Goal: Find specific page/section: Find specific page/section

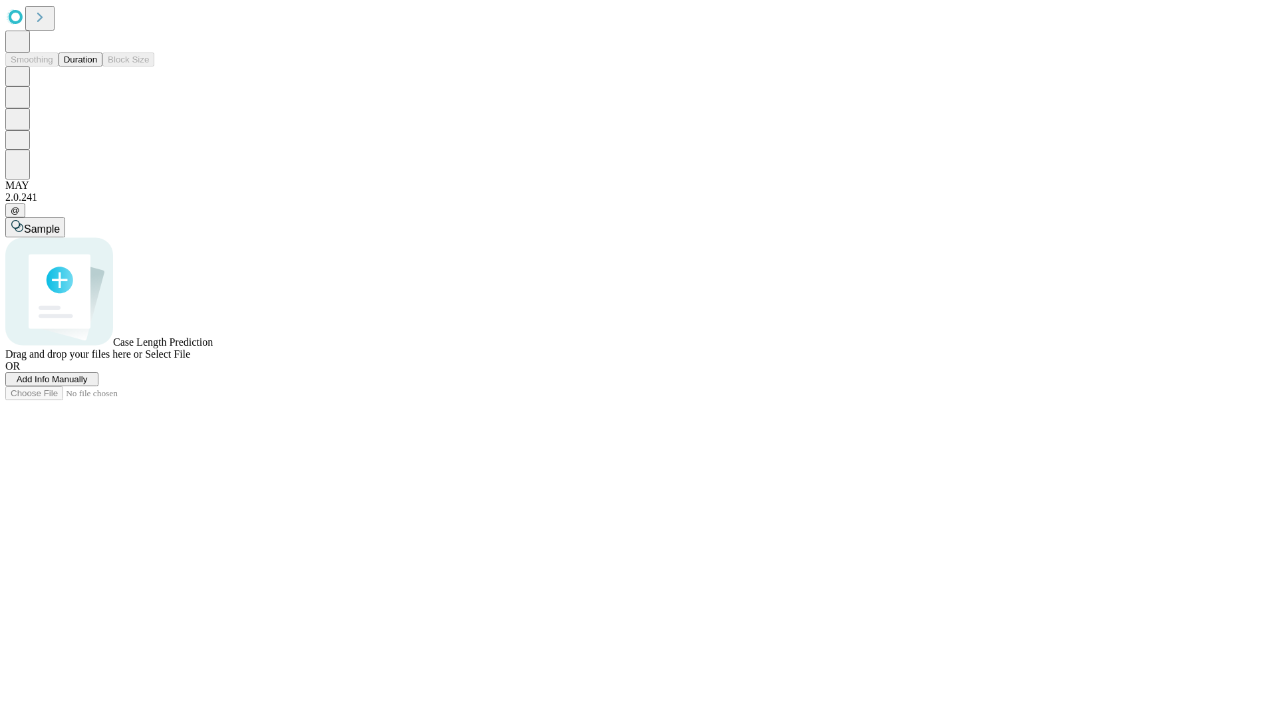
click at [97, 66] on button "Duration" at bounding box center [81, 60] width 44 height 14
click at [190, 360] on span "Select File" at bounding box center [167, 353] width 45 height 11
